Goal: Navigation & Orientation: Find specific page/section

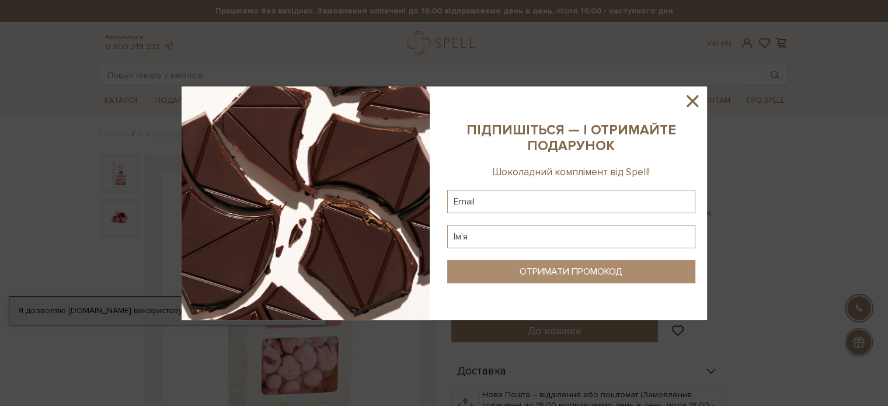
click at [693, 107] on icon at bounding box center [692, 101] width 20 height 20
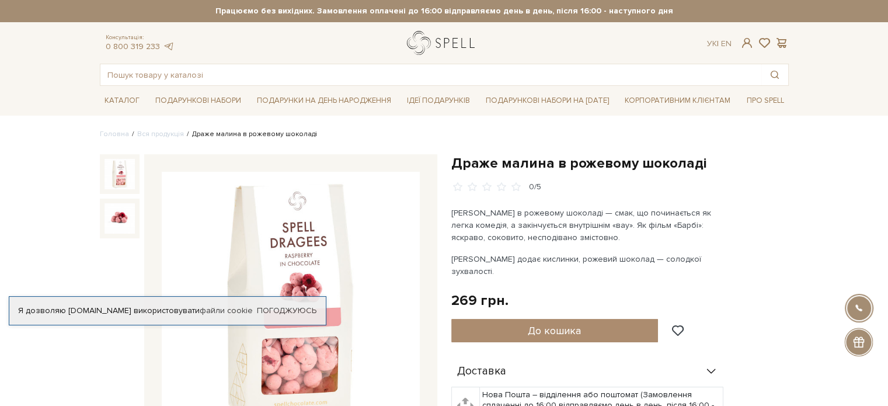
click at [430, 39] on link "logo" at bounding box center [443, 43] width 73 height 24
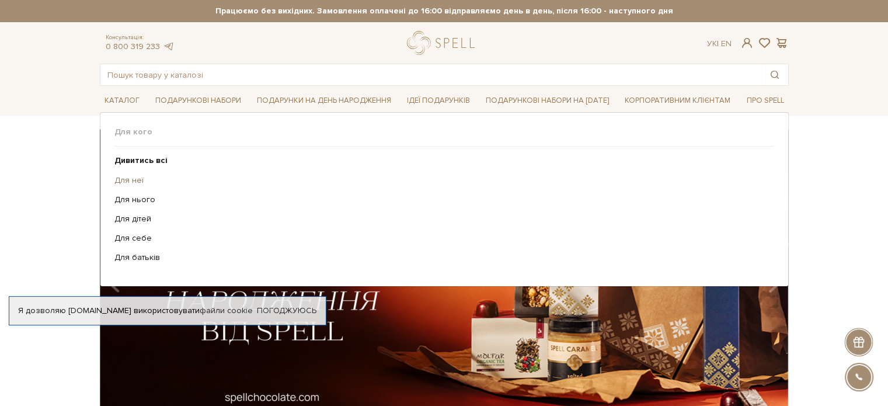
click at [129, 179] on link "Для неї" at bounding box center [439, 180] width 651 height 11
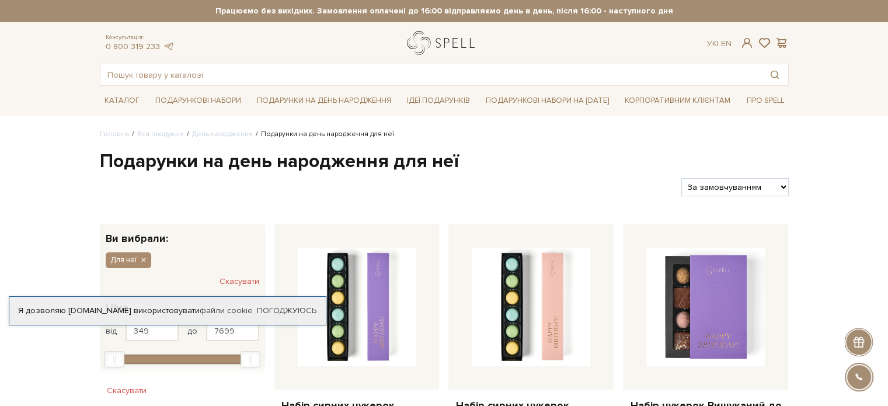
click at [460, 41] on link "logo" at bounding box center [443, 43] width 73 height 24
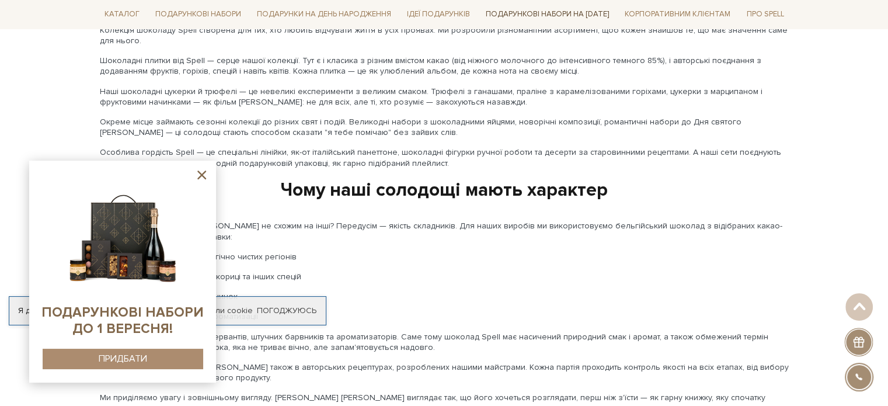
scroll to position [1459, 0]
